Goal: Navigation & Orientation: Find specific page/section

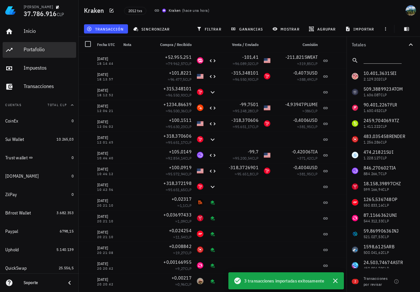
click at [41, 49] on div "Portafolio" at bounding box center [49, 49] width 50 height 6
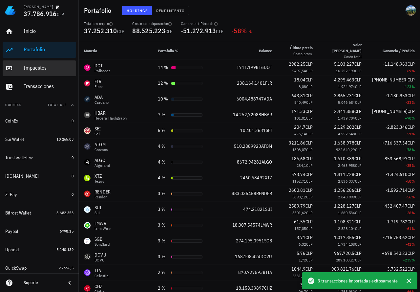
click at [33, 71] on div "Impuestos" at bounding box center [49, 68] width 50 height 6
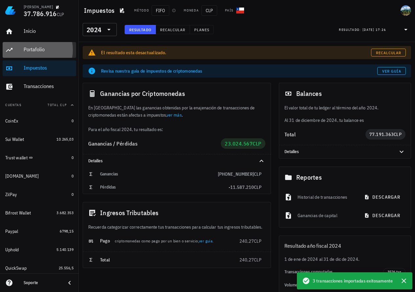
click at [40, 47] on div "Portafolio" at bounding box center [49, 49] width 50 height 6
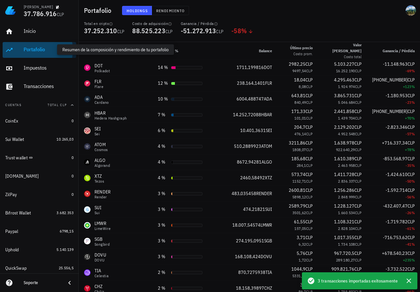
click at [34, 48] on div "Portafolio" at bounding box center [49, 49] width 50 height 6
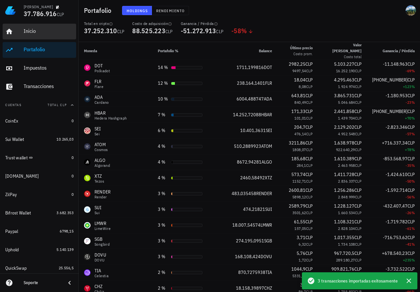
click at [37, 31] on div "Inicio" at bounding box center [49, 31] width 50 height 6
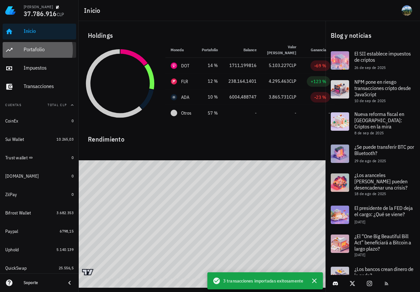
click at [44, 49] on div "Portafolio" at bounding box center [49, 49] width 50 height 6
